Goal: Task Accomplishment & Management: Complete application form

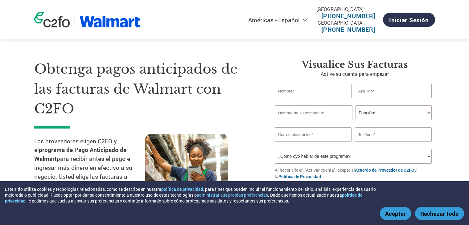
select select "es-MX"
click at [315, 92] on input "text" at bounding box center [313, 91] width 77 height 15
type input "[PERSON_NAME]"
click at [314, 116] on input "text" at bounding box center [314, 113] width 78 height 15
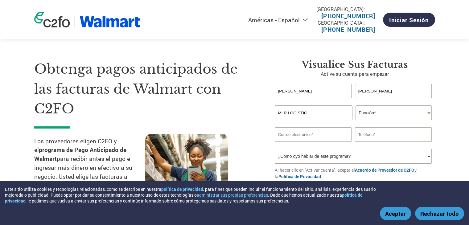
type input "MLR LOGISTIC"
click at [374, 111] on select "Función* Director financiero Interventor Gestor de créditos Director de finanza…" at bounding box center [394, 113] width 76 height 15
select select "OWNER_FOUNDER"
click at [356, 106] on select "Función* Director financiero Interventor Gestor de créditos Director de finanza…" at bounding box center [394, 113] width 76 height 15
click at [305, 134] on input "email" at bounding box center [313, 134] width 77 height 15
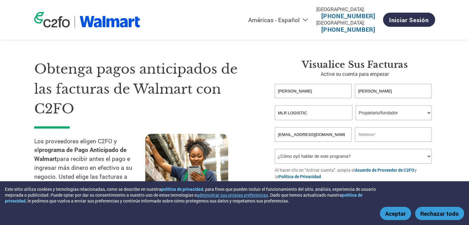
type input "[EMAIL_ADDRESS][DOMAIN_NAME]"
click at [406, 136] on input "text" at bounding box center [393, 134] width 77 height 15
type input "5636556937"
click at [389, 153] on select "¿Cómo oyó hablar de este programa? Recibió una carta Correo electrónico Redes s…" at bounding box center [353, 156] width 157 height 15
select select "Email"
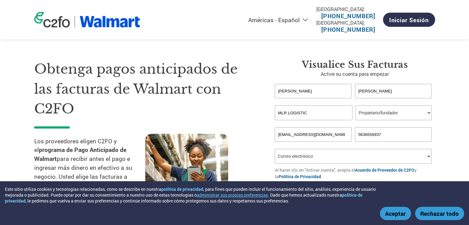
click at [275, 149] on select "¿Cómo oyó hablar de este programa? Recibió una carta Correo electrónico Redes s…" at bounding box center [353, 156] width 157 height 15
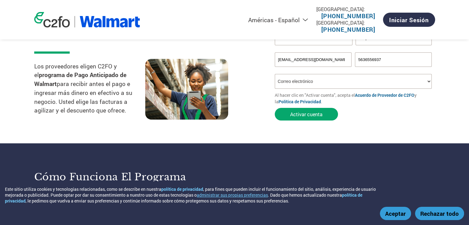
scroll to position [77, 0]
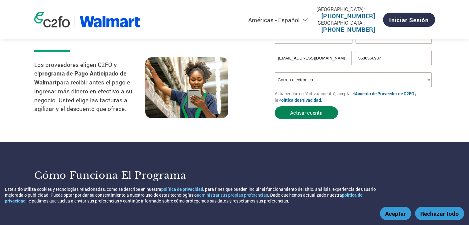
click at [305, 112] on button "Activar cuenta" at bounding box center [306, 112] width 63 height 13
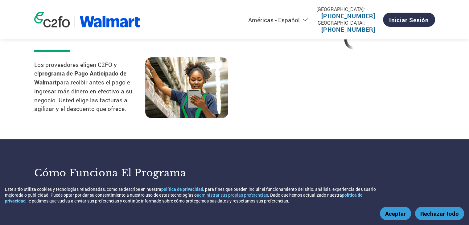
select select "es-MX"
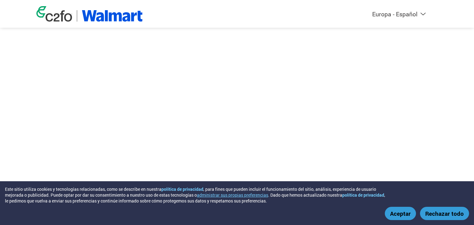
select select "es-ES"
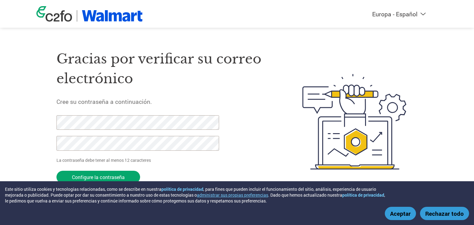
click at [398, 214] on button "Aceptar" at bounding box center [400, 213] width 31 height 13
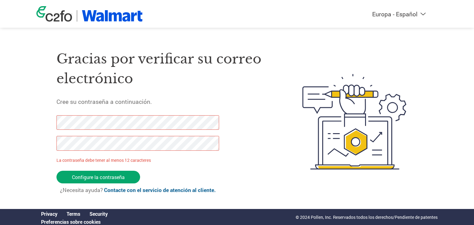
click at [158, 160] on p "La contraseña debe tener al menos 12 caracteres" at bounding box center [138, 160] width 165 height 6
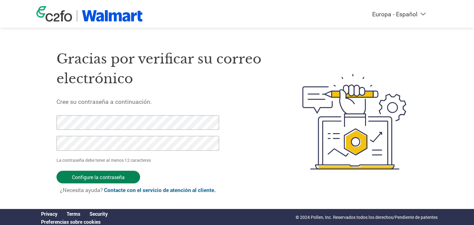
click at [102, 179] on input "Configure la contraseña" at bounding box center [98, 177] width 84 height 13
